Goal: Information Seeking & Learning: Learn about a topic

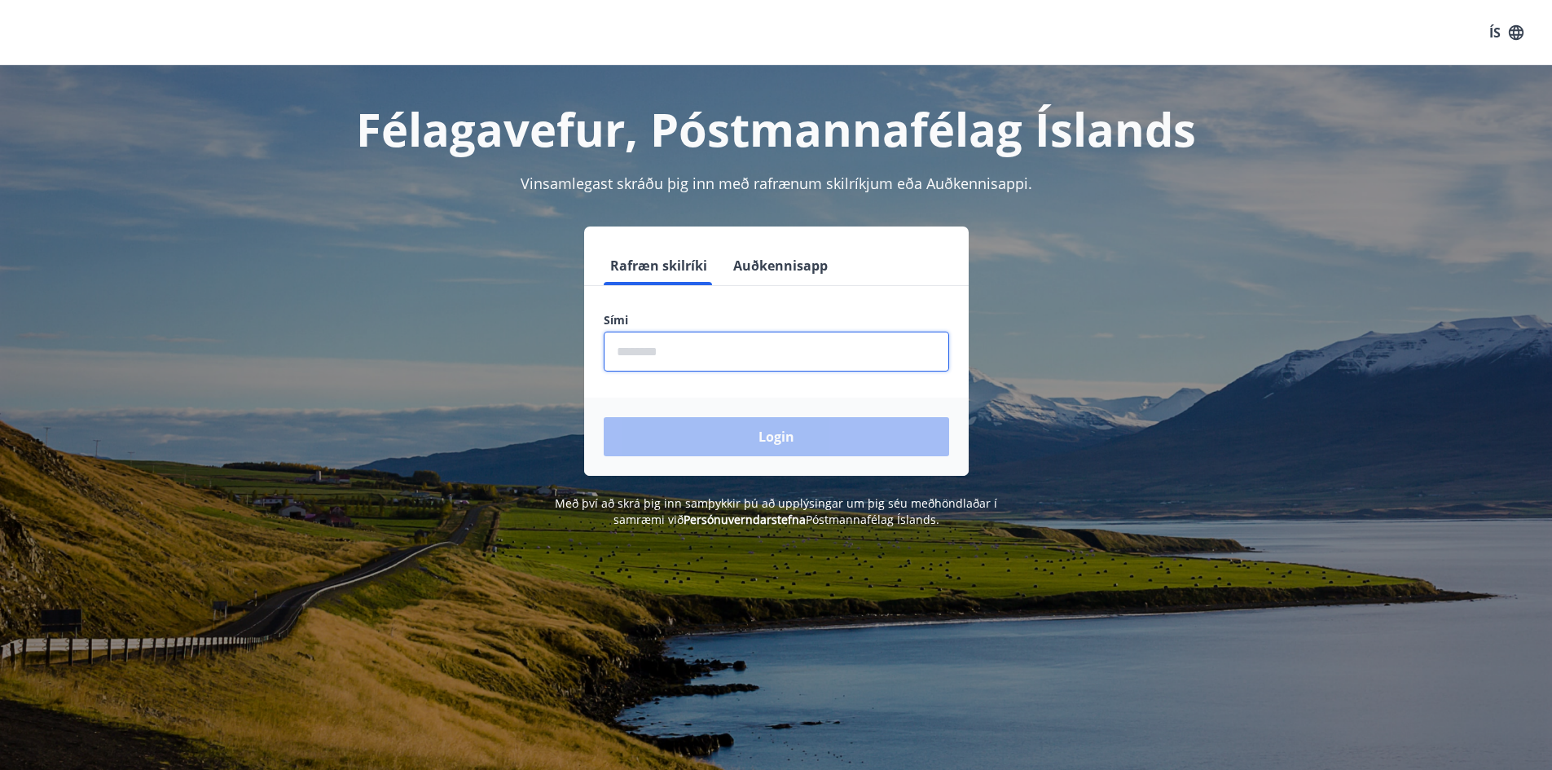
click at [644, 349] on input "phone" at bounding box center [776, 352] width 345 height 40
type input "********"
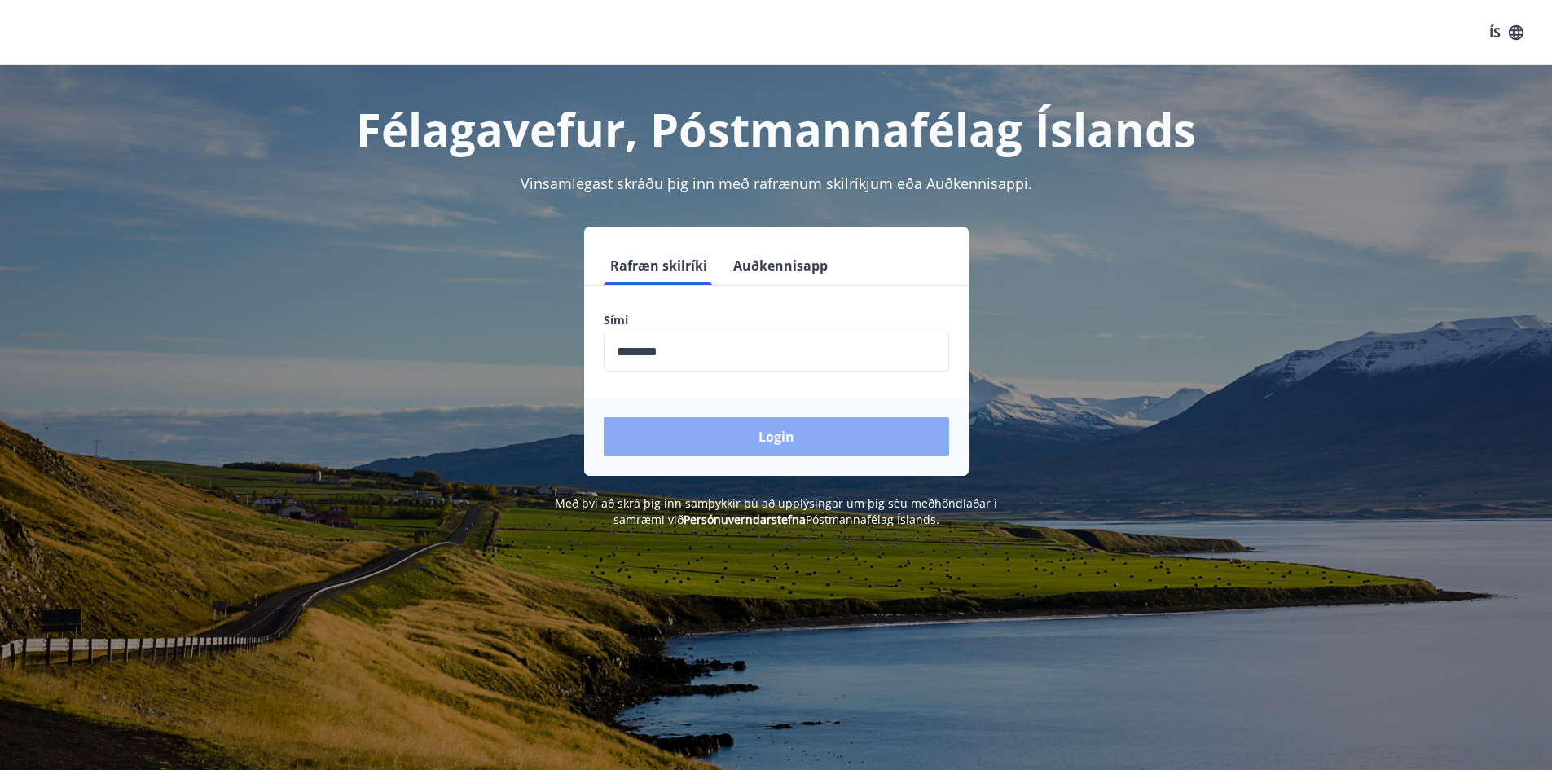
click at [798, 441] on button "Login" at bounding box center [776, 436] width 345 height 39
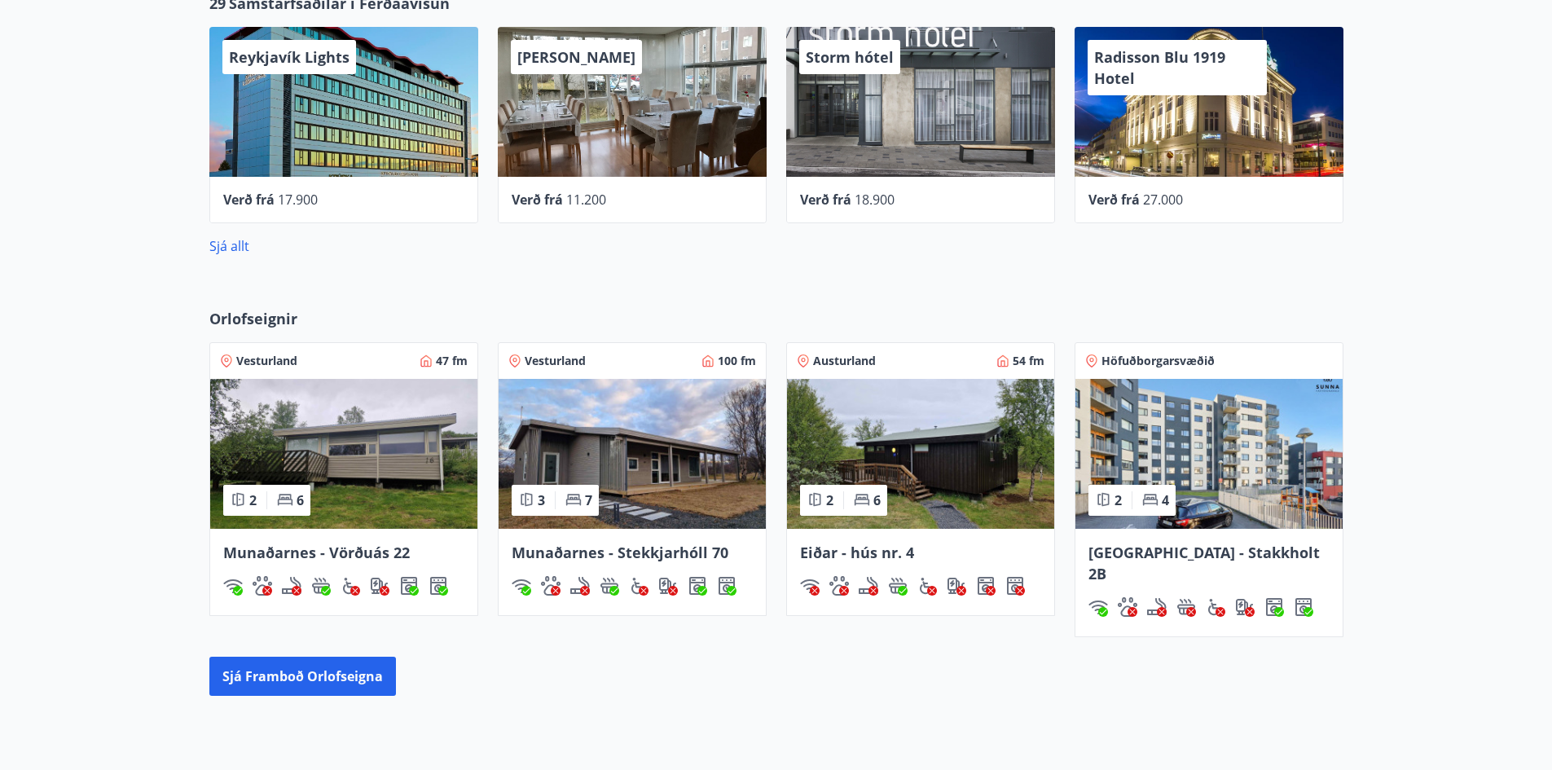
scroll to position [1304, 0]
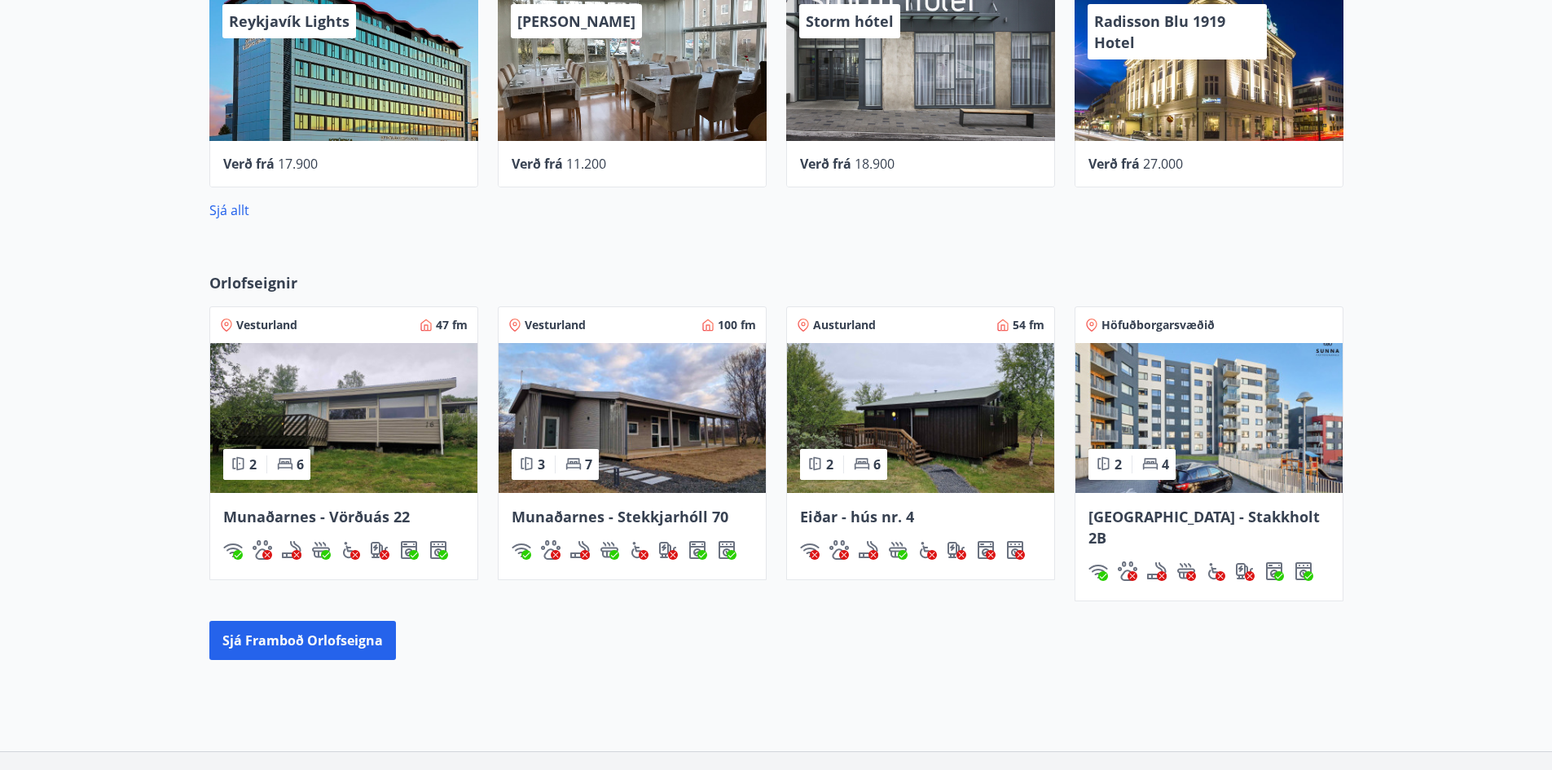
click at [661, 455] on img at bounding box center [632, 418] width 267 height 150
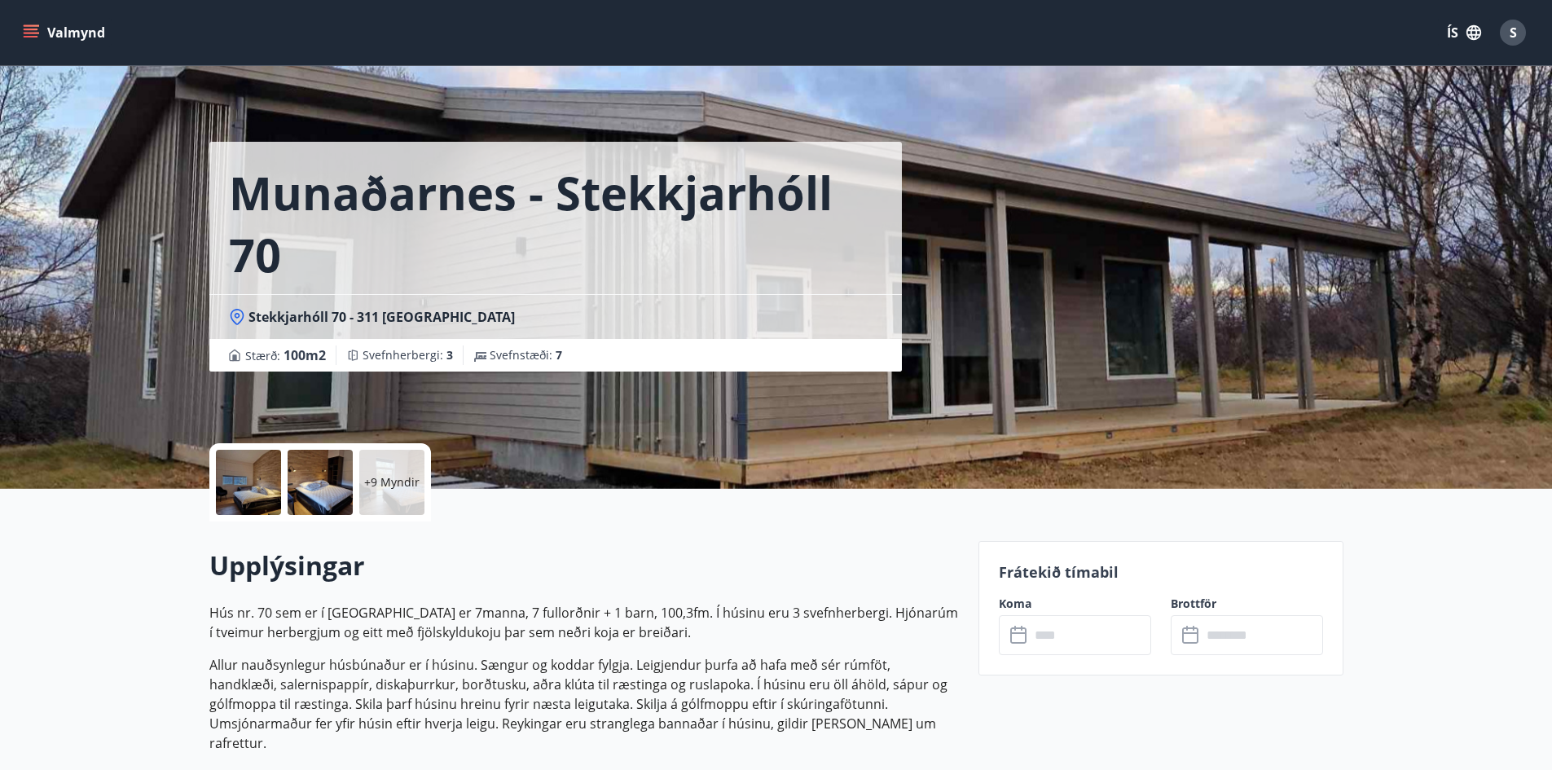
click at [393, 481] on p "+9 Myndir" at bounding box center [391, 482] width 55 height 16
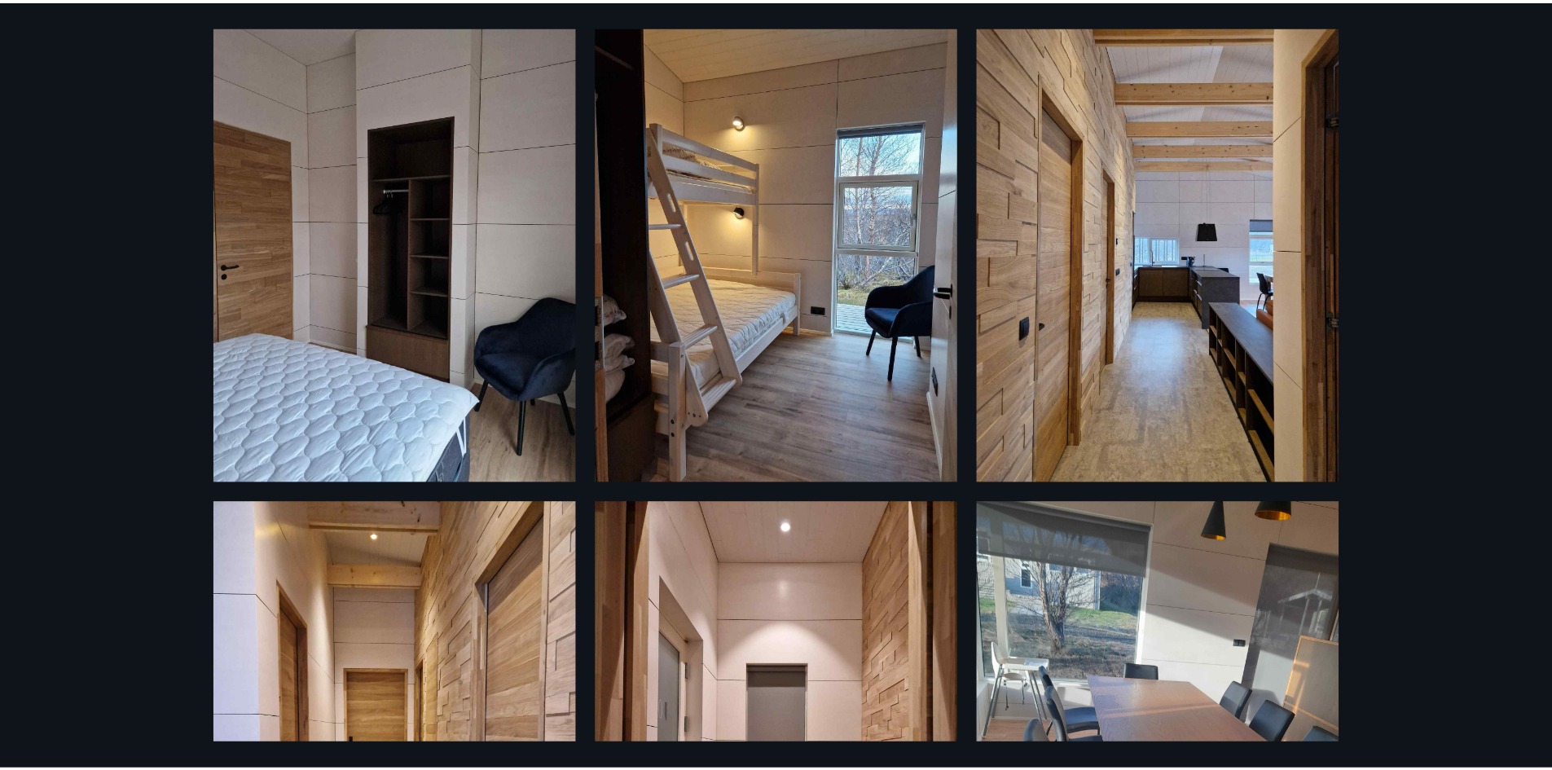
scroll to position [896, 0]
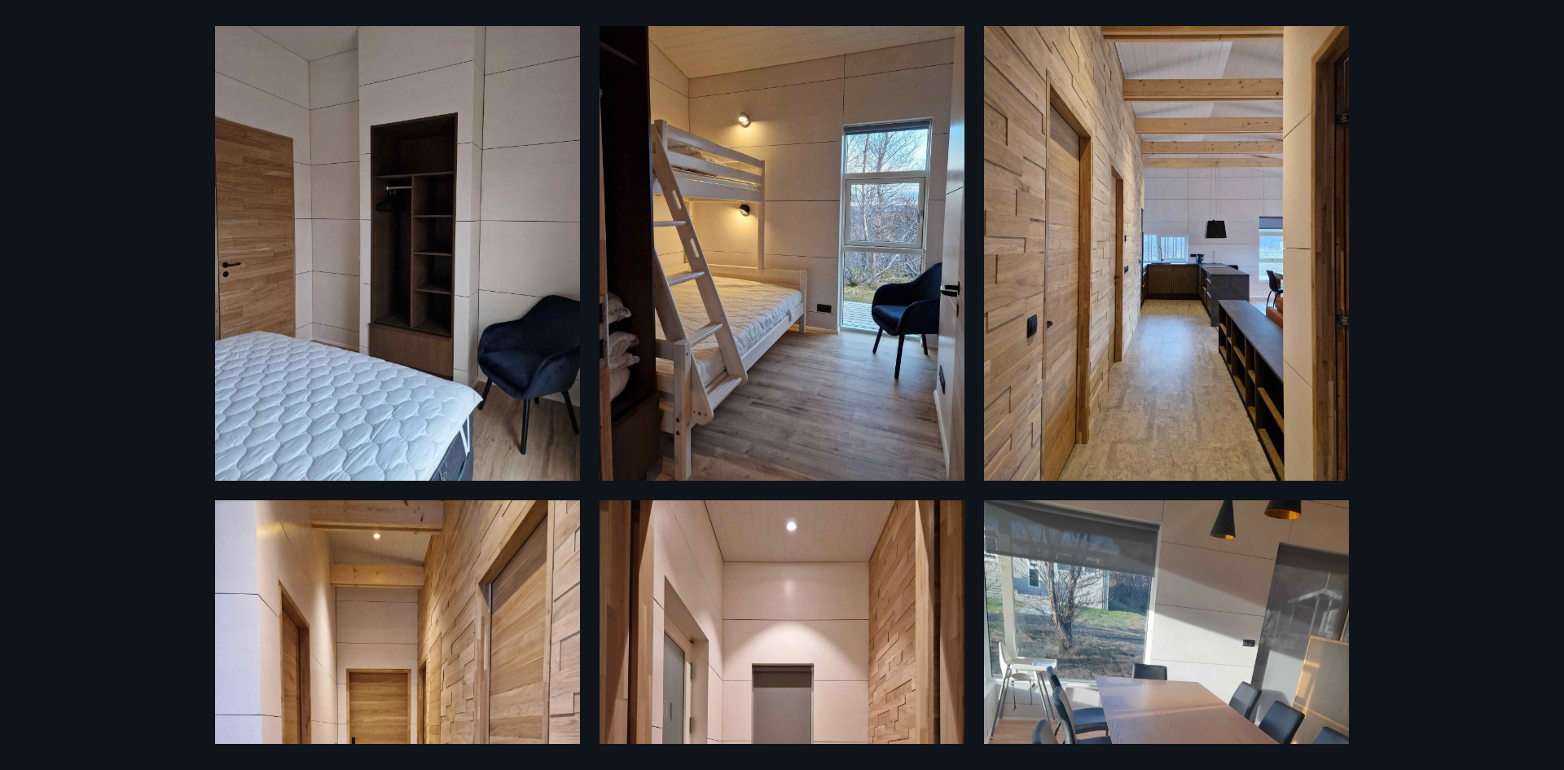
click at [190, 241] on div "15 Myndir" at bounding box center [782, 385] width 1564 height 770
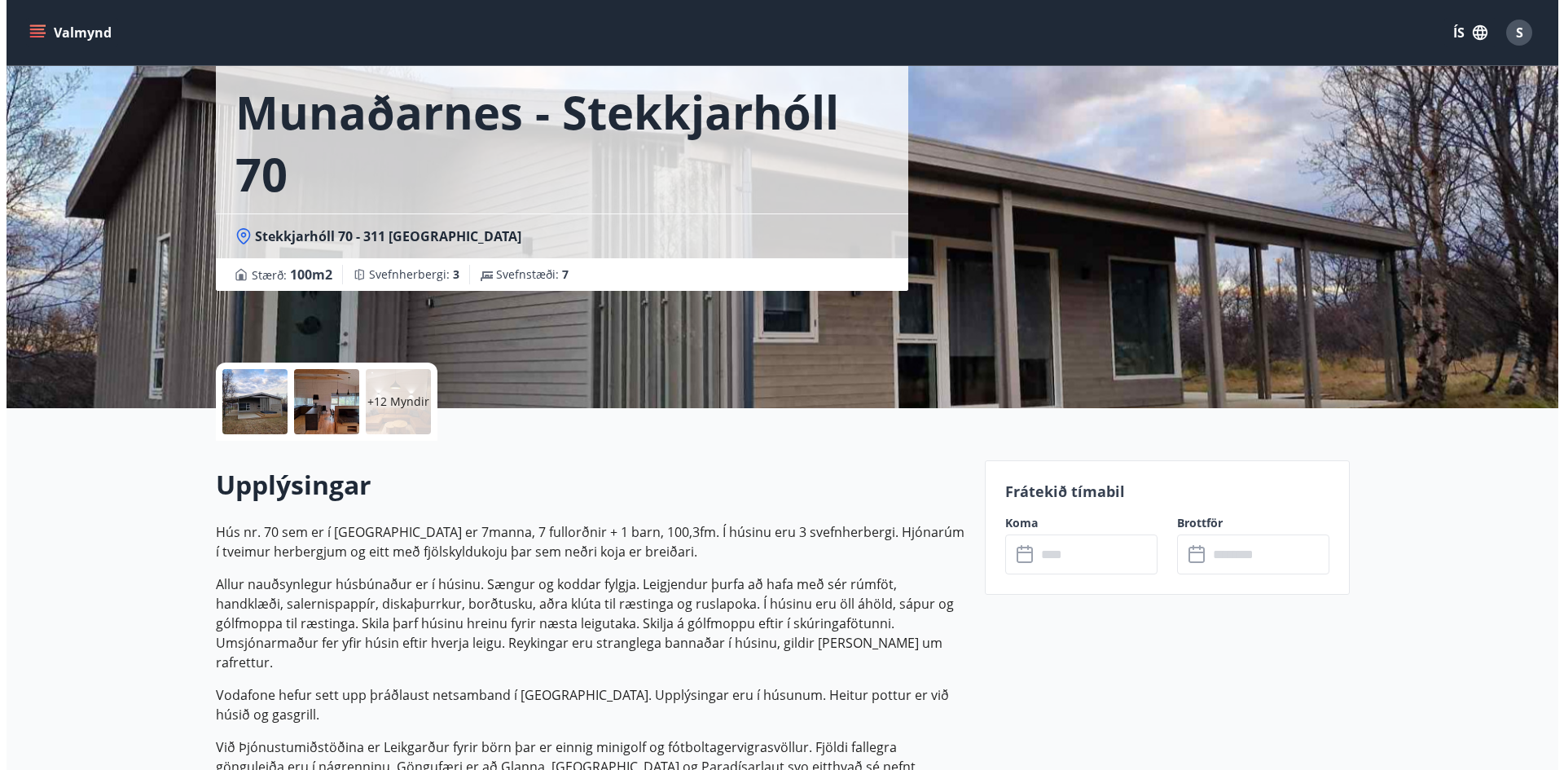
scroll to position [81, 0]
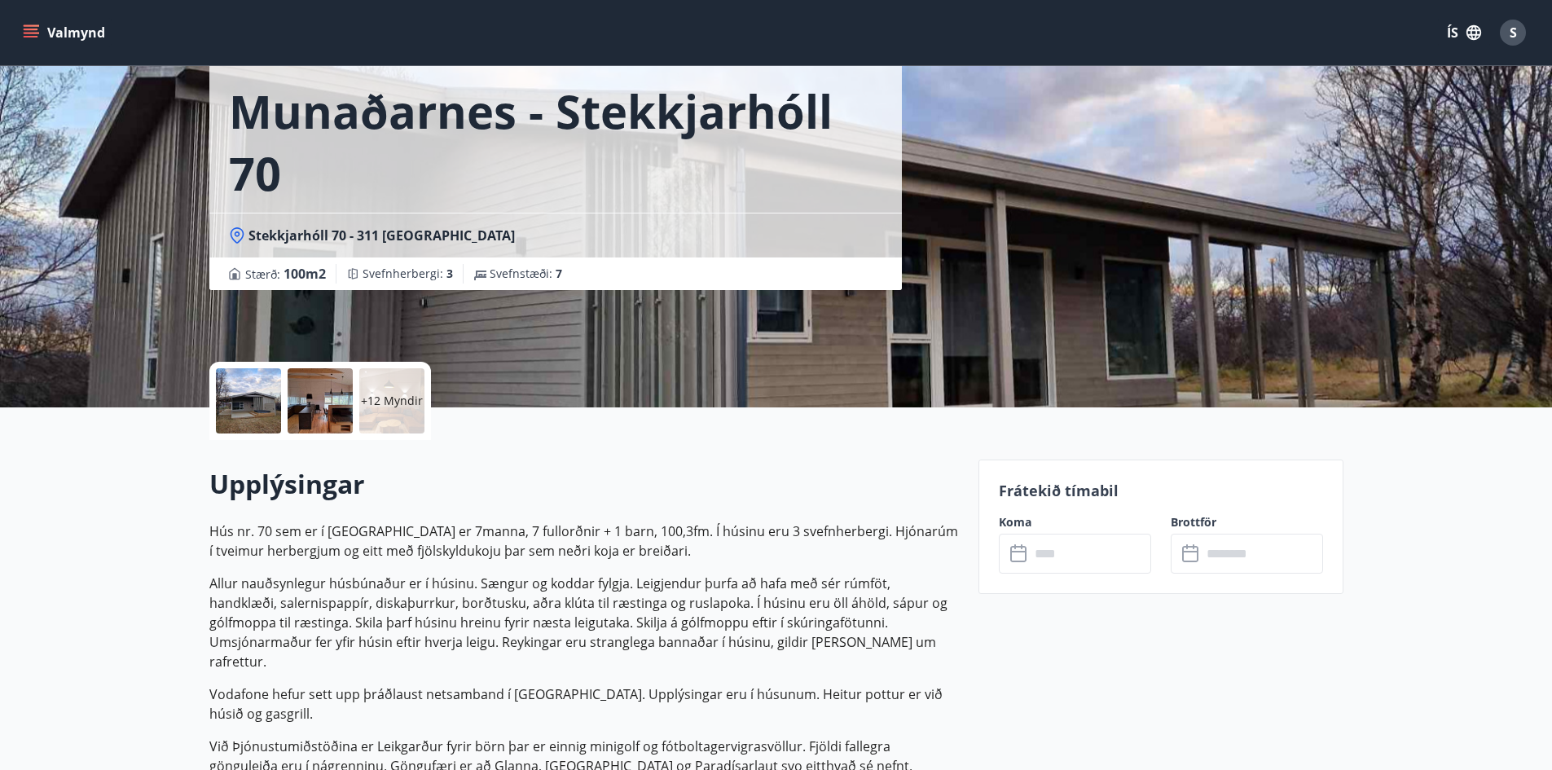
click at [386, 404] on p "+12 Myndir" at bounding box center [392, 401] width 62 height 16
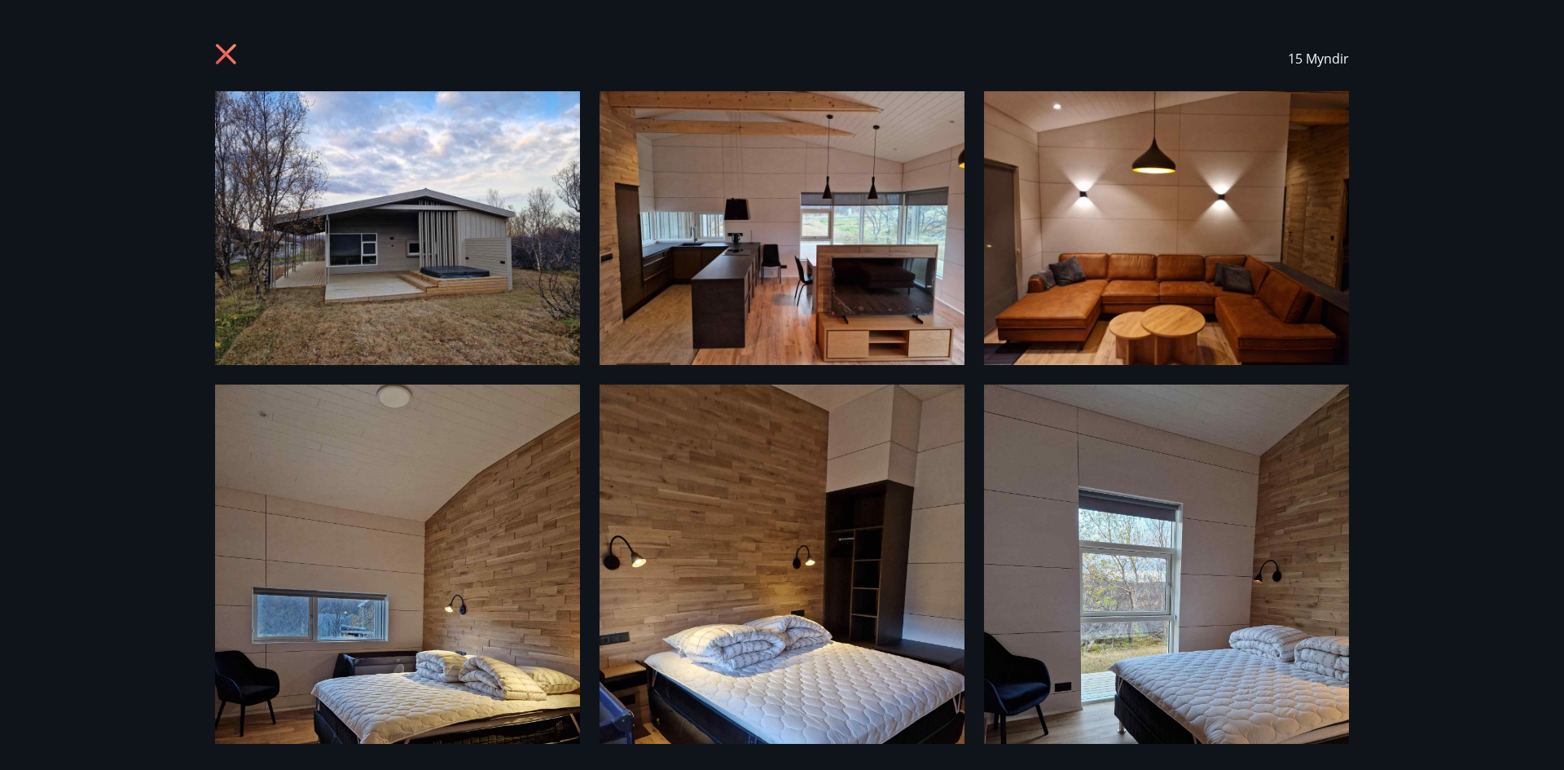
click at [1489, 680] on div "15 Myndir" at bounding box center [782, 385] width 1564 height 770
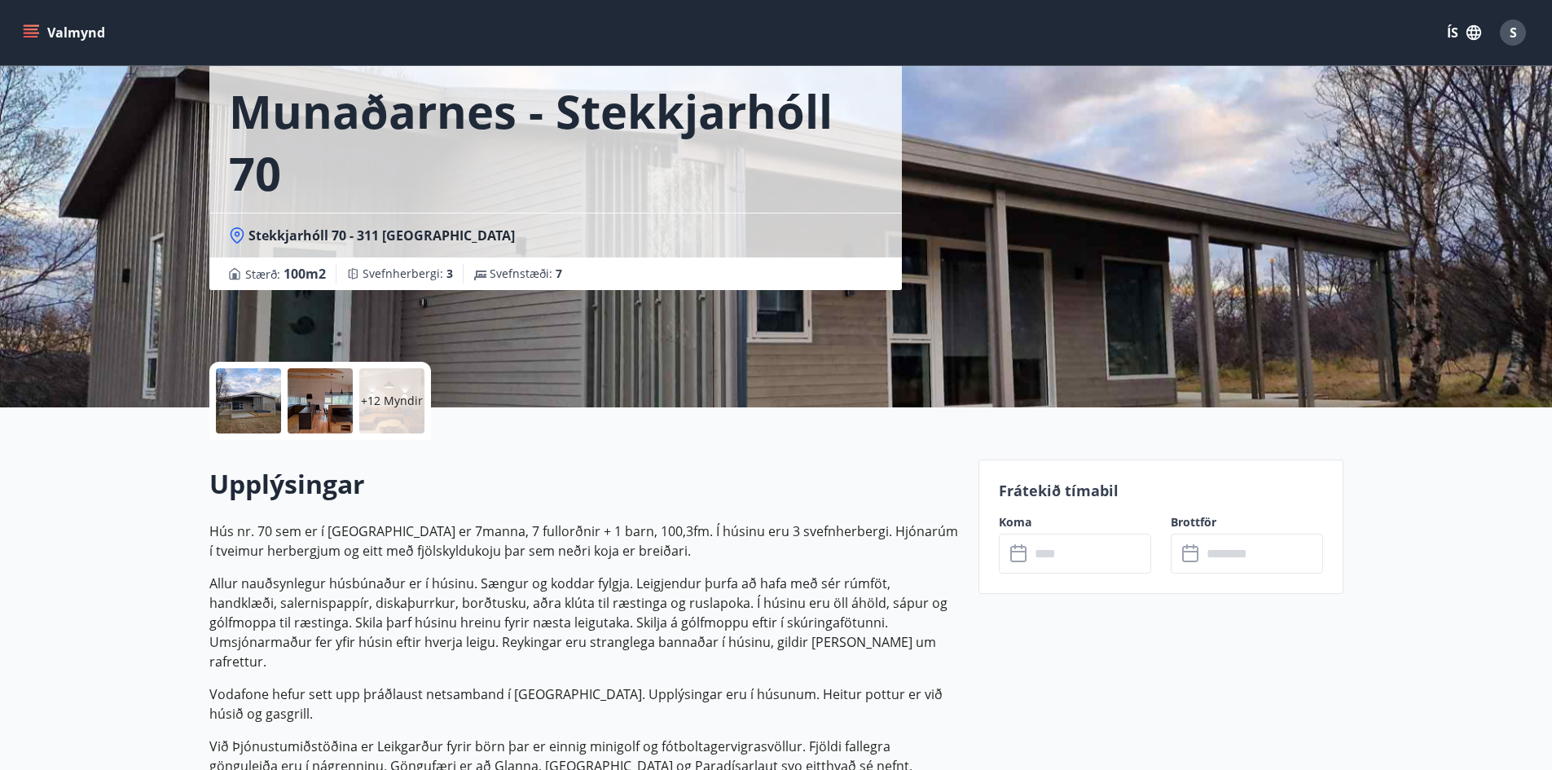
click at [383, 402] on p "+12 Myndir" at bounding box center [392, 401] width 62 height 16
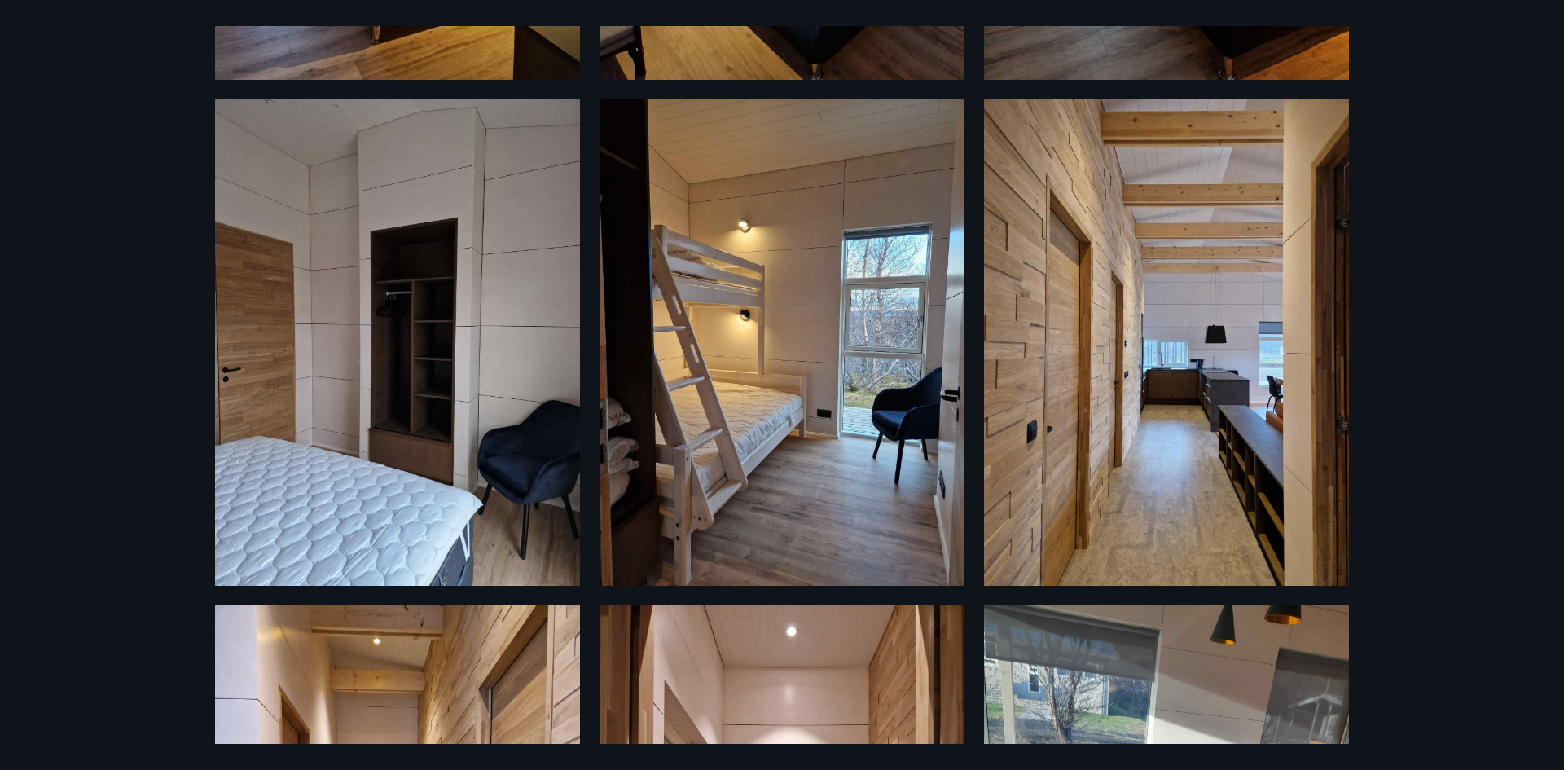
scroll to position [815, 0]
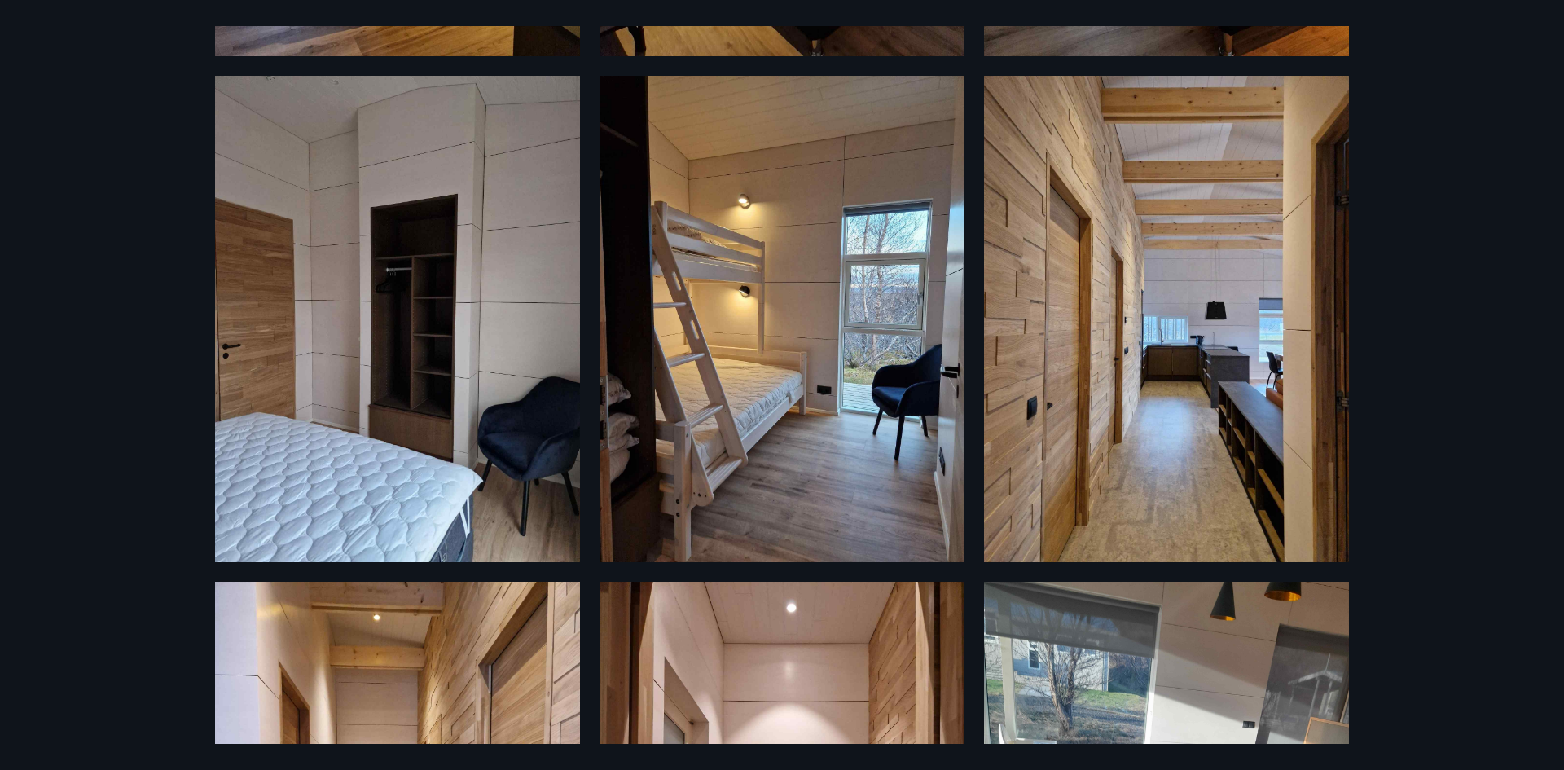
click at [1458, 455] on div "15 Myndir" at bounding box center [782, 385] width 1564 height 770
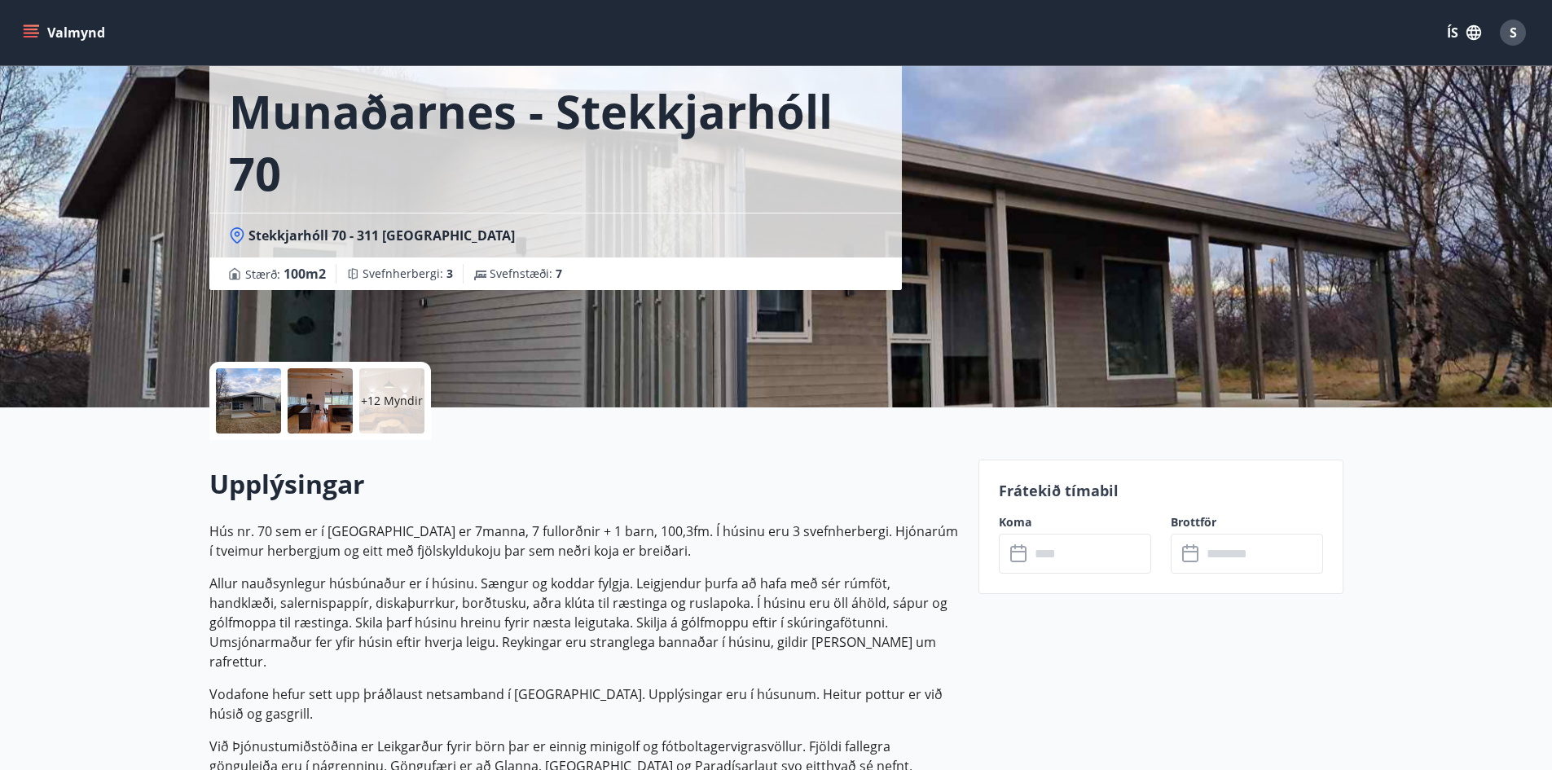
click at [387, 402] on p "+12 Myndir" at bounding box center [392, 401] width 62 height 16
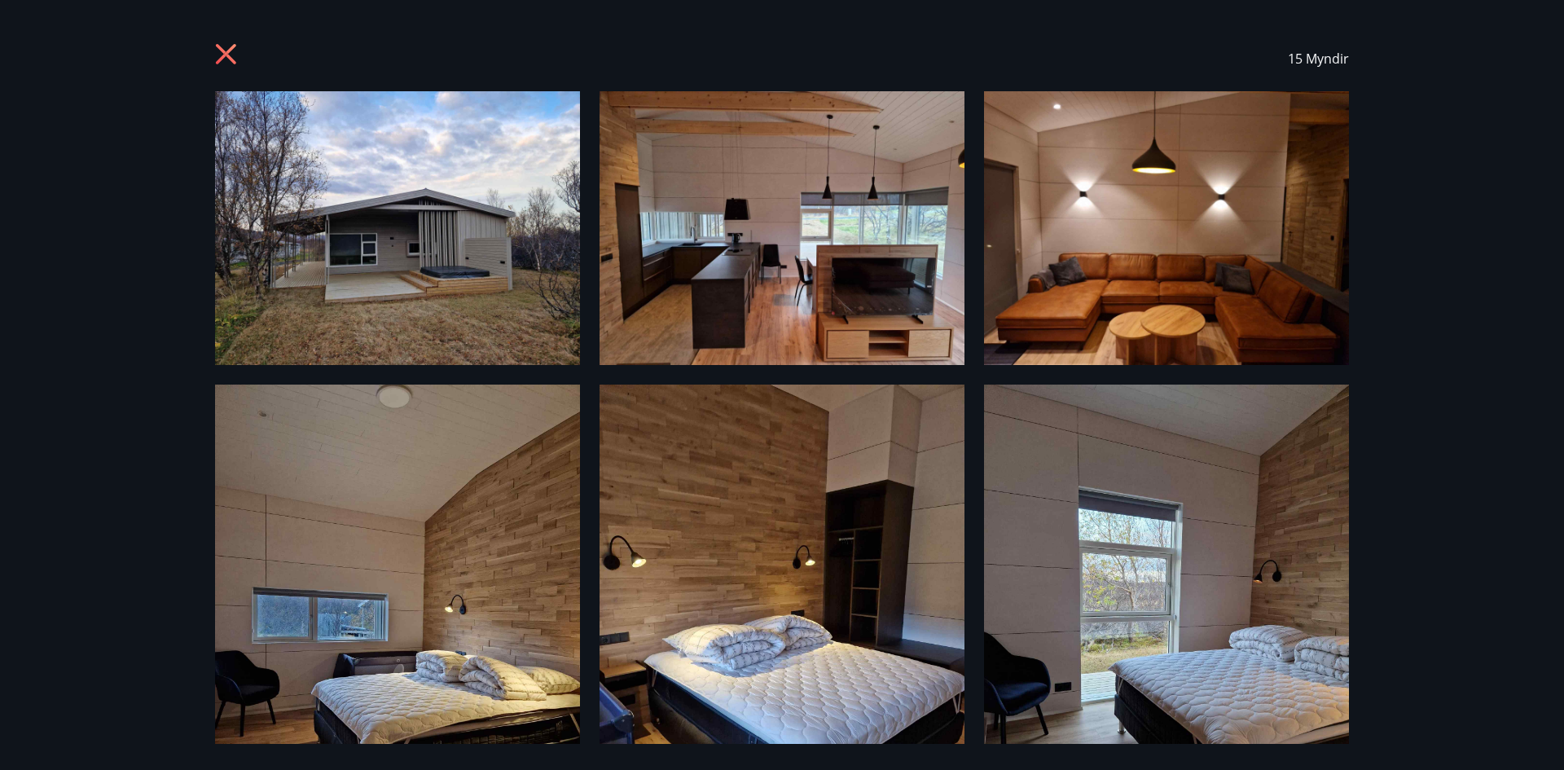
click at [223, 54] on icon at bounding box center [228, 56] width 26 height 26
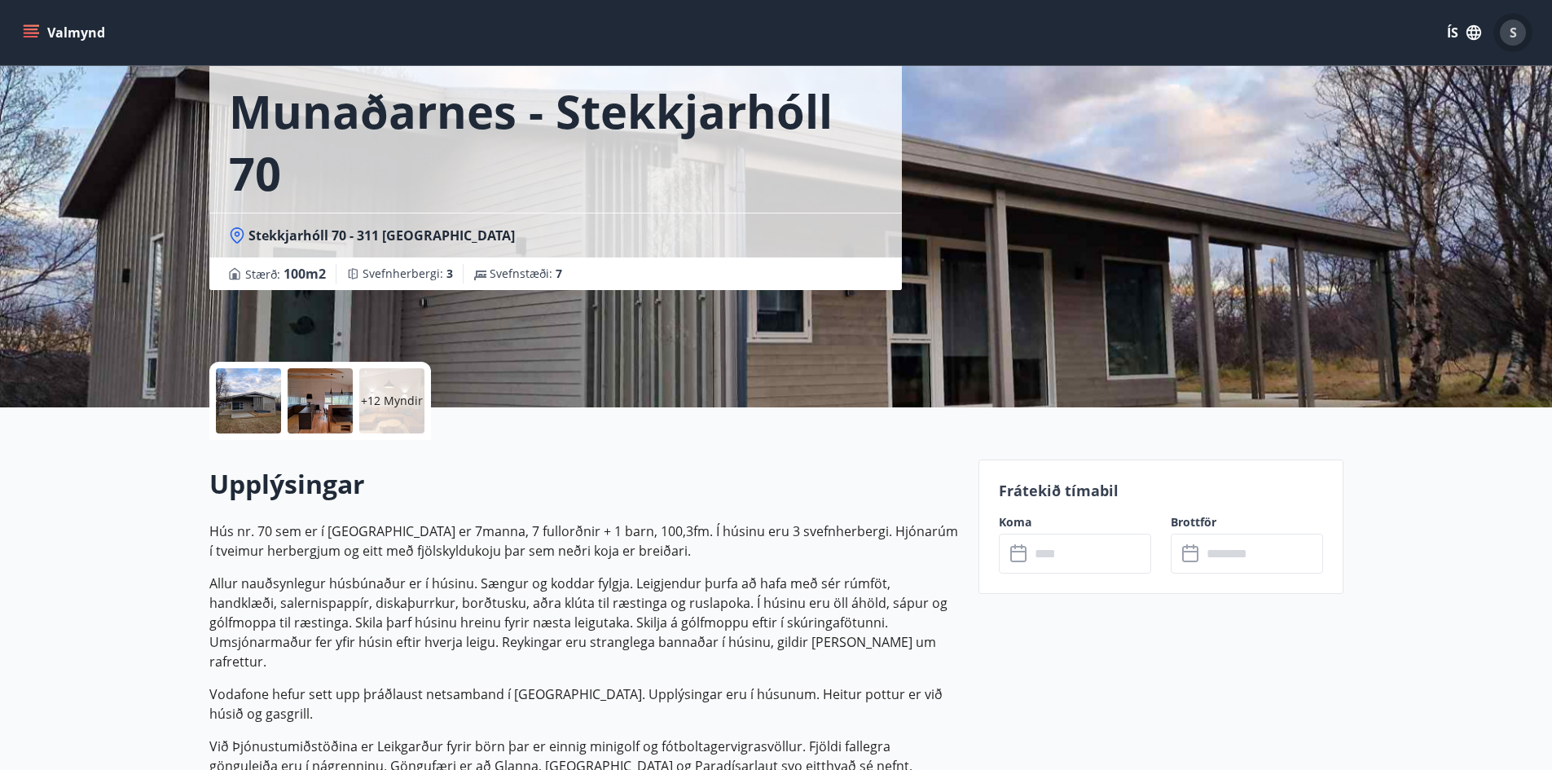
click at [1510, 34] on span "S" at bounding box center [1513, 33] width 7 height 18
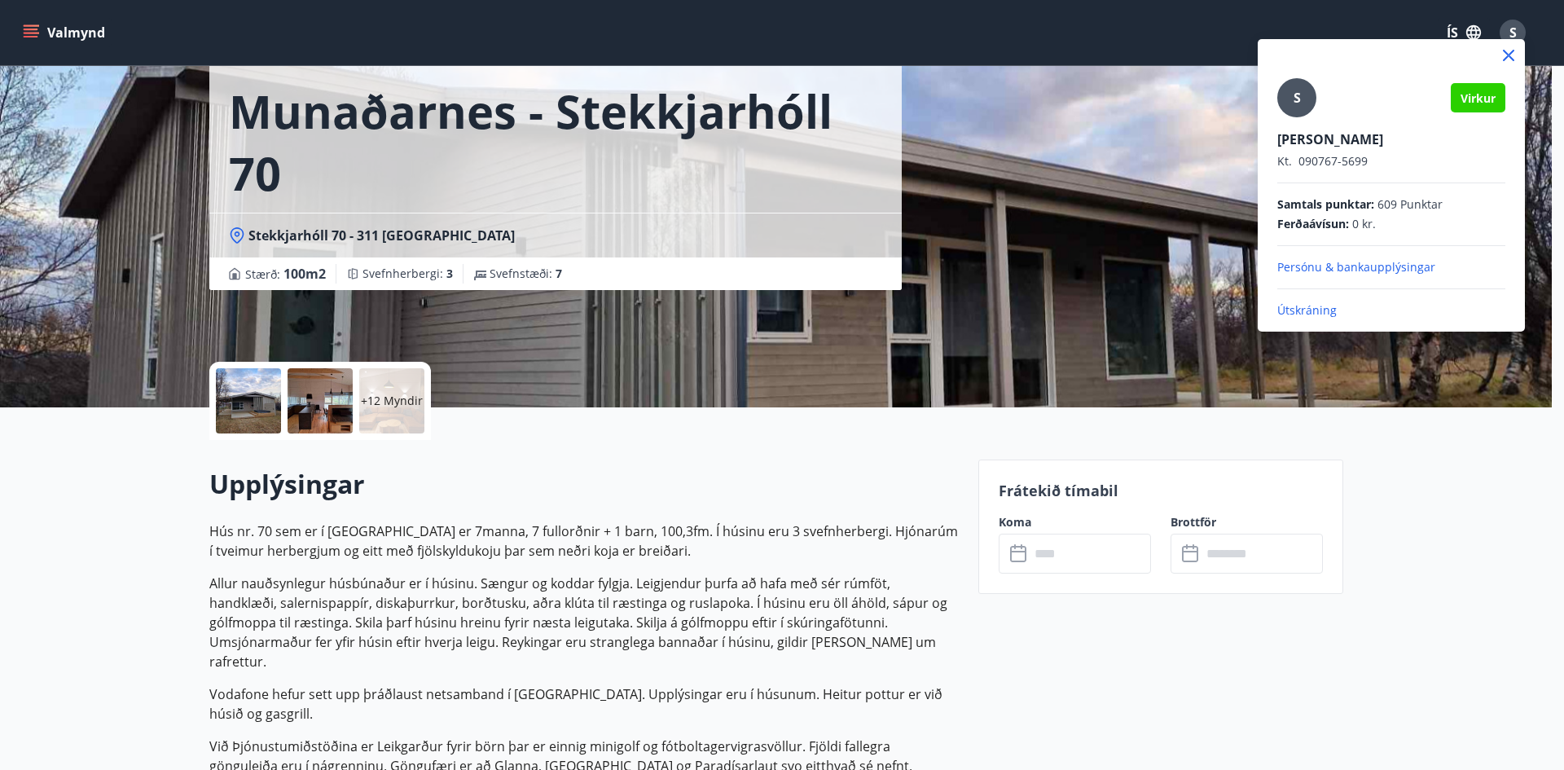
click at [1316, 306] on p "Útskráning" at bounding box center [1392, 310] width 228 height 16
